Goal: Navigation & Orientation: Find specific page/section

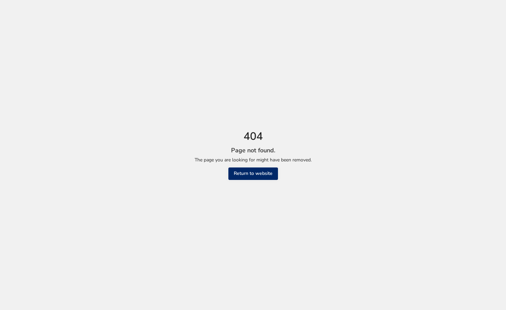
click at [253, 178] on link "Return to website" at bounding box center [253, 174] width 50 height 12
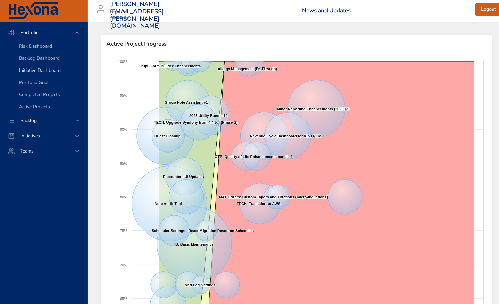
click at [39, 70] on span "Initiative Dashboard" at bounding box center [40, 70] width 42 height 6
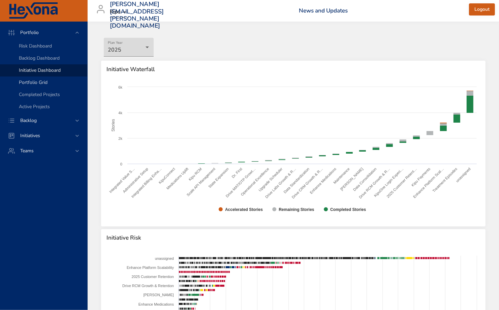
click at [33, 81] on span "Portfolio Grid" at bounding box center [33, 82] width 29 height 6
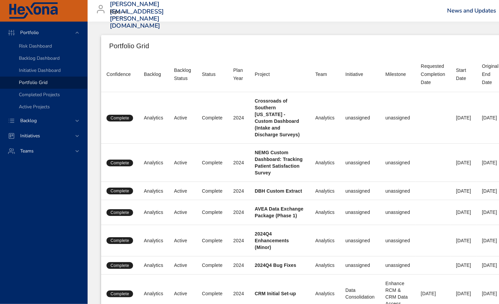
click at [12, 12] on img at bounding box center [33, 10] width 51 height 17
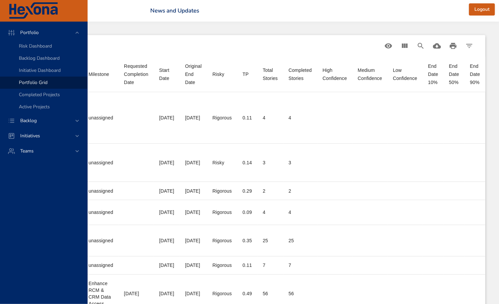
scroll to position [0, 314]
click at [158, 11] on link "News and Updates" at bounding box center [175, 11] width 49 height 8
click at [454, 46] on icon "Print" at bounding box center [453, 46] width 7 height 6
